Goal: Information Seeking & Learning: Learn about a topic

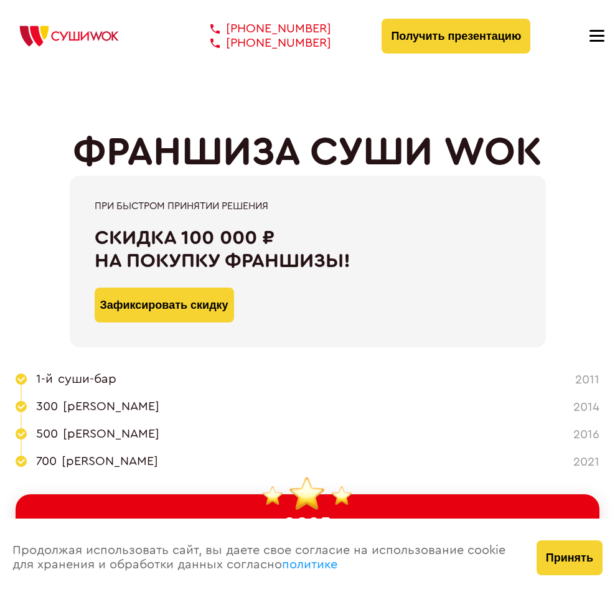
click at [0, 0] on link "О [PERSON_NAME]" at bounding box center [0, 0] width 0 height 0
click at [0, 0] on link "Отзывы" at bounding box center [0, 0] width 0 height 0
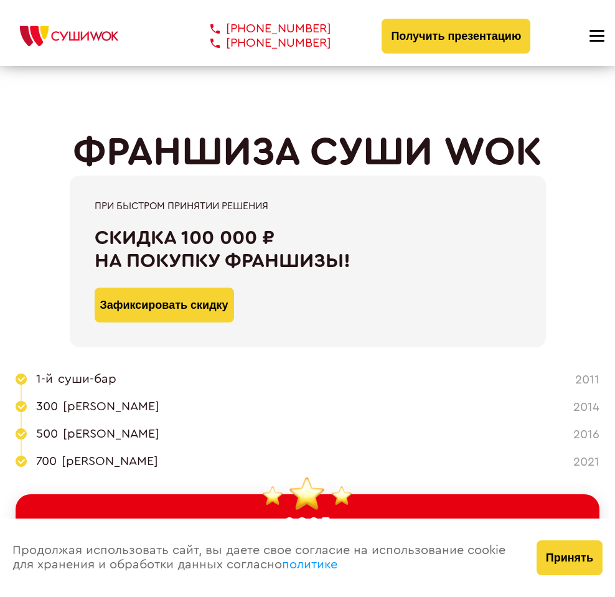
scroll to position [4362, 0]
